Goal: Find specific page/section: Find specific page/section

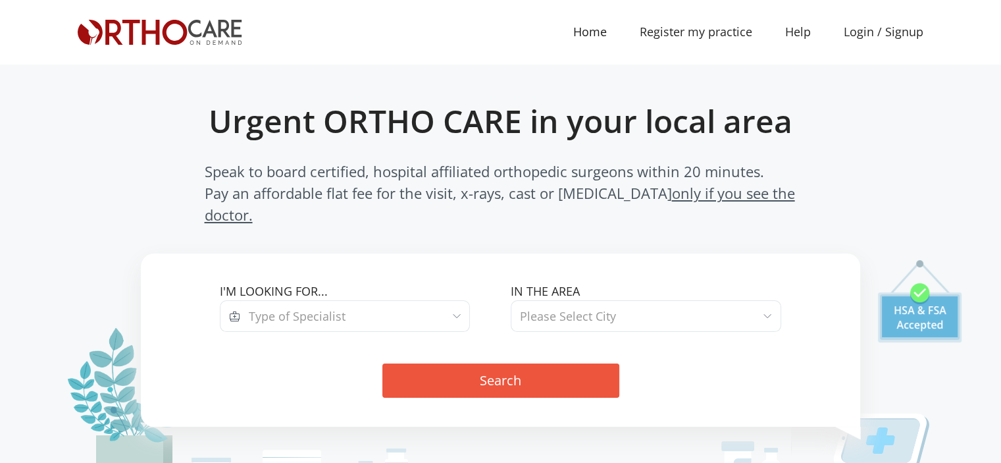
click at [683, 301] on span "Please Select City" at bounding box center [646, 316] width 271 height 32
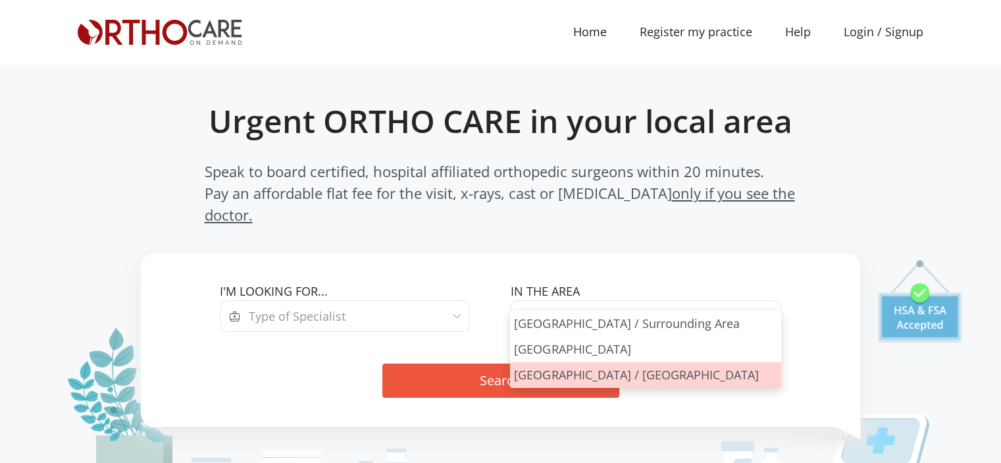
select select "[GEOGRAPHIC_DATA]"
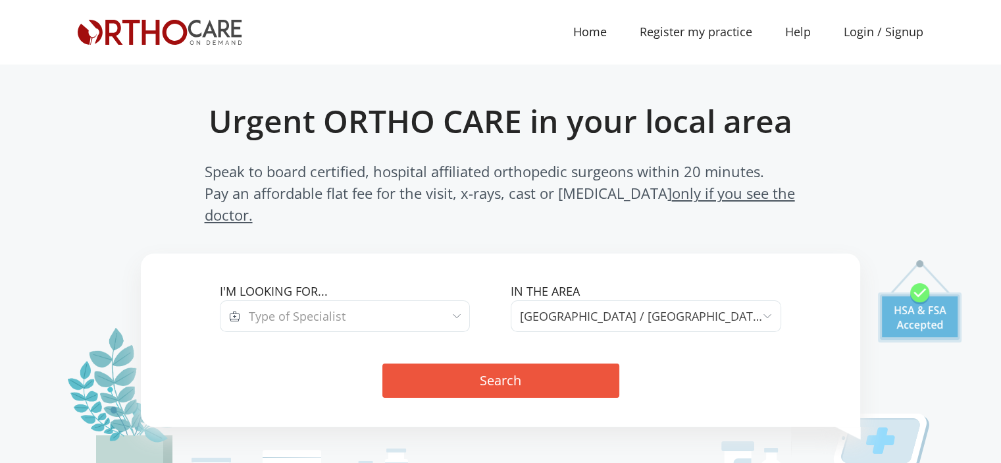
click at [413, 300] on span "Type of Specialist" at bounding box center [355, 316] width 230 height 32
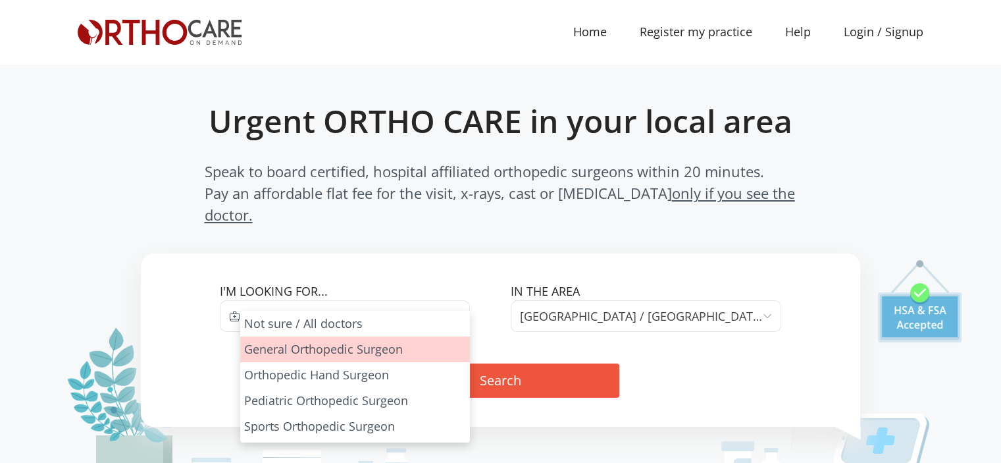
click at [895, 159] on div "Urgent ORTHO CARE in your local area Speak to board certified, hospital affilia…" at bounding box center [501, 264] width 846 height 325
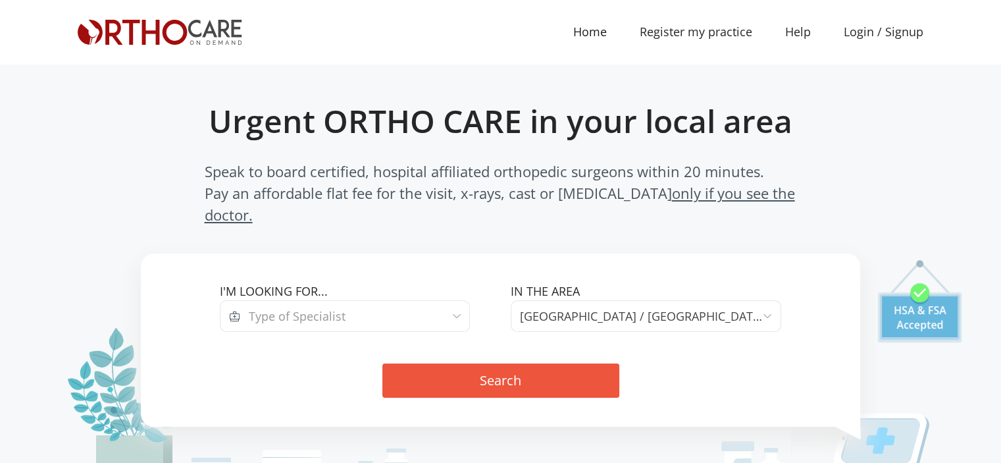
click at [606, 34] on link "Home (current)" at bounding box center [590, 32] width 66 height 30
click at [879, 197] on div "Urgent ORTHO CARE in your local area Speak to board certified, hospital affilia…" at bounding box center [501, 264] width 846 height 325
